Goal: Navigation & Orientation: Find specific page/section

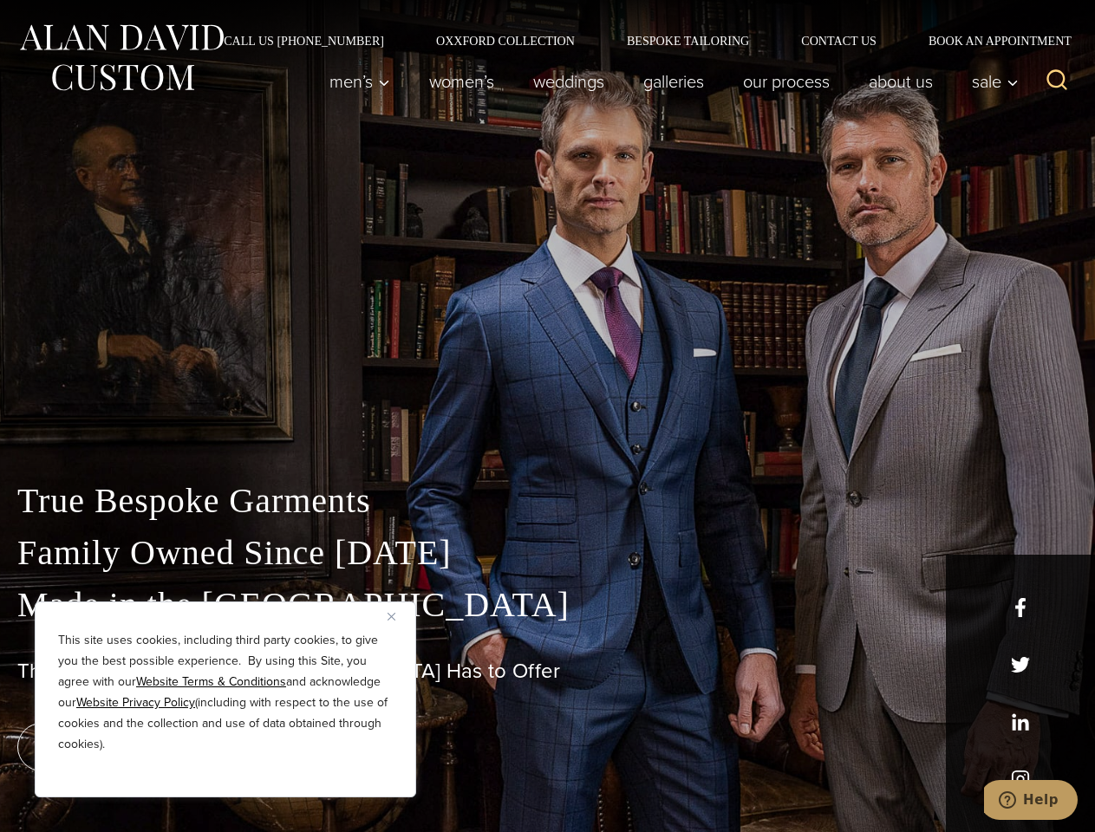
click at [547, 416] on div "True Bespoke Garments Family Owned Since [DATE] Made in [GEOGRAPHIC_DATA] The B…" at bounding box center [547, 610] width 1095 height 444
click at [398, 617] on button "Close" at bounding box center [398, 616] width 21 height 21
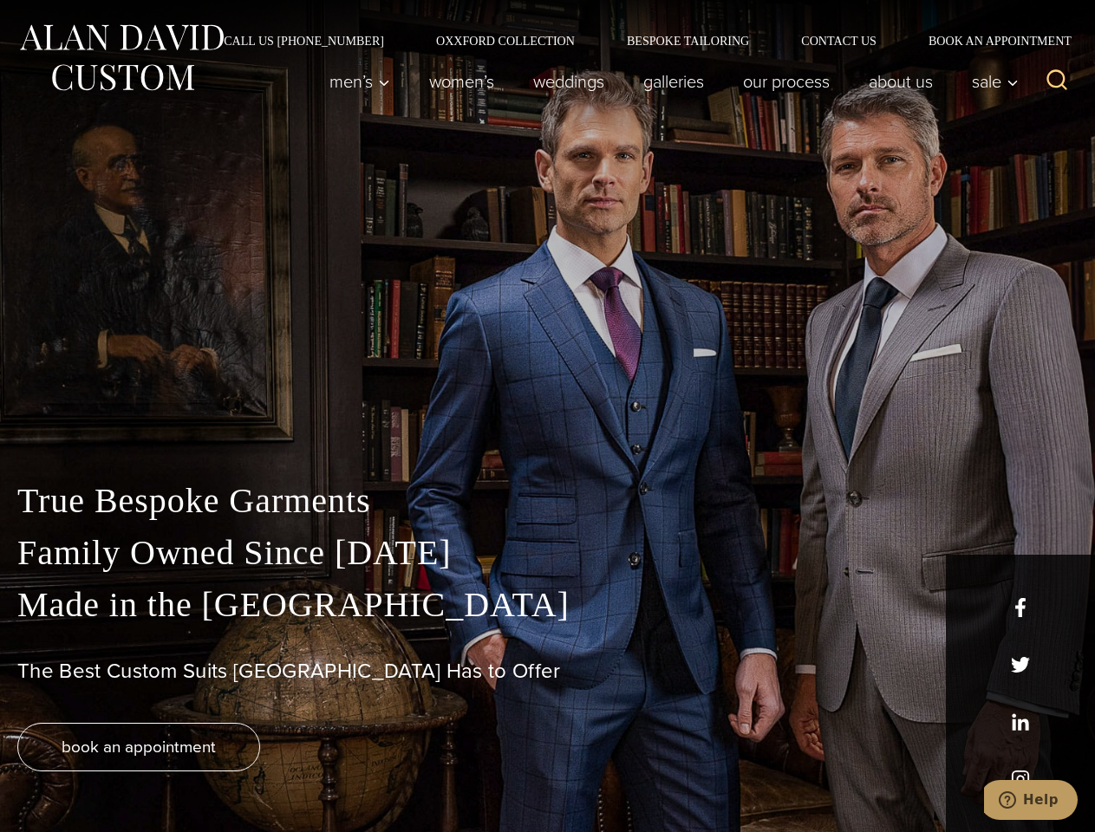
click at [225, 774] on div "True Bespoke Garments Family Owned Since [DATE] Made in [GEOGRAPHIC_DATA] The B…" at bounding box center [547, 653] width 1095 height 357
click at [1057, 82] on icon "Search" at bounding box center [1057, 80] width 25 height 25
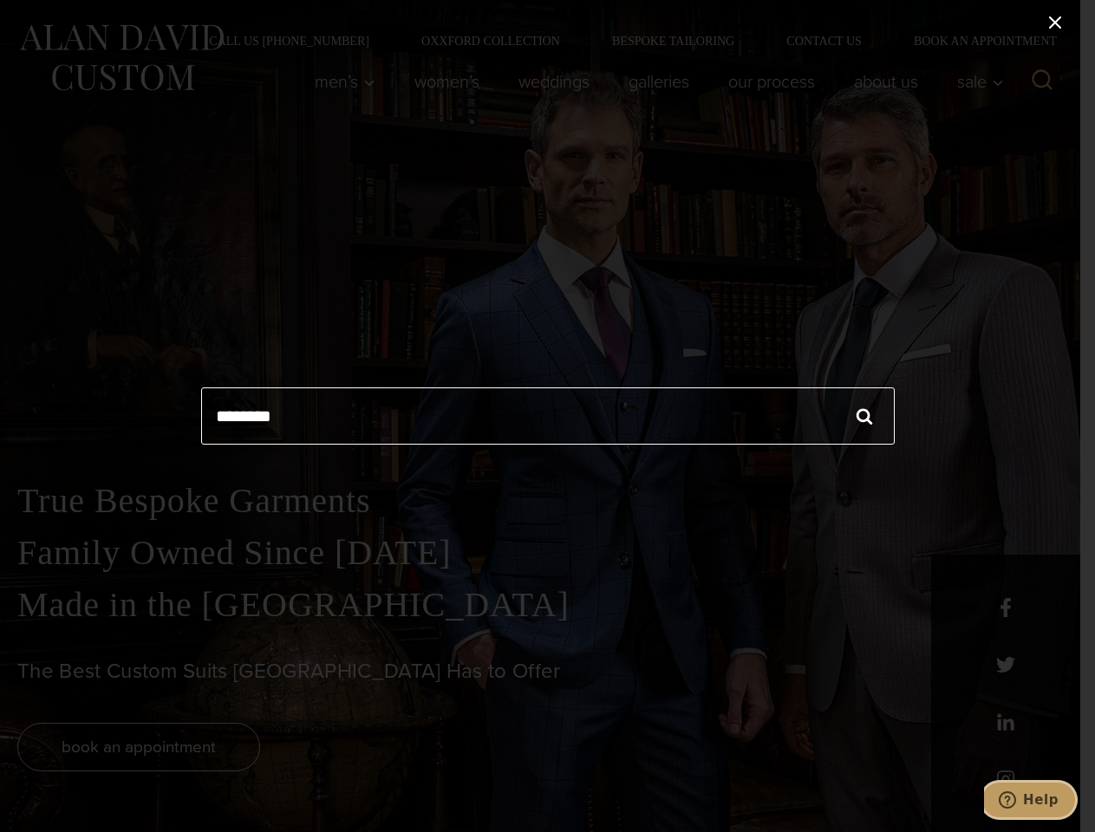
click at [1016, 800] on icon "Help" at bounding box center [1007, 800] width 17 height 17
